Goal: Communication & Community: Answer question/provide support

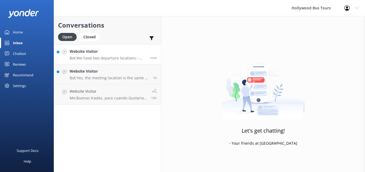
click at [107, 55] on div "Website Visitor Bot: We have two departure locations: - [STREET_ADDRESS]. Pleas…" at bounding box center [108, 55] width 77 height 12
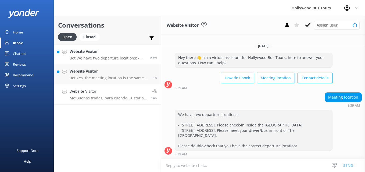
scroll to position [1, 0]
click at [117, 74] on h4 "Website Visitor" at bounding box center [109, 71] width 79 height 6
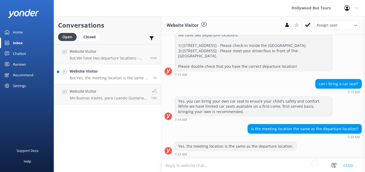
scroll to position [81, 0]
